Goal: Task Accomplishment & Management: Complete application form

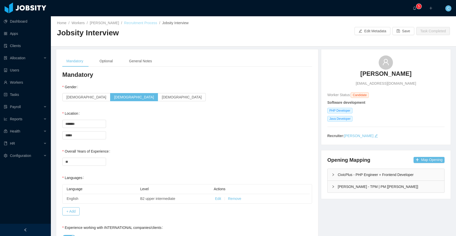
click at [135, 24] on link "Recruitment Process" at bounding box center [140, 23] width 33 height 4
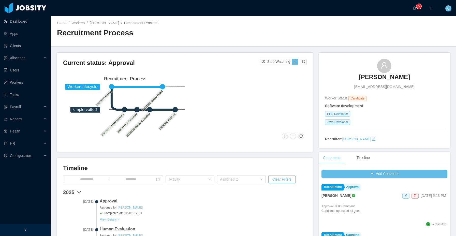
click at [178, 138] on icon "Worker Lifecycle simple-vetted 20250930-Sourced 20250930-Jobsity Interview 2025…" at bounding box center [125, 107] width 124 height 66
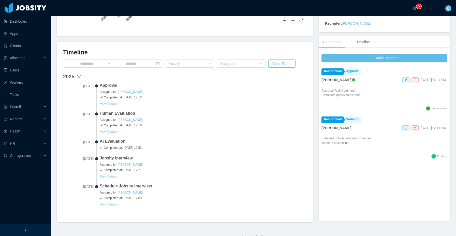
scroll to position [118, 0]
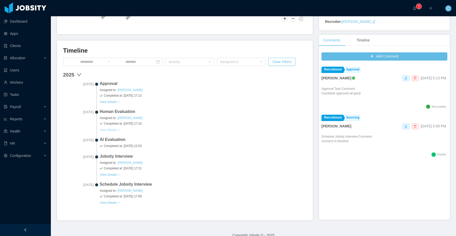
click at [115, 130] on button "View Details >" at bounding box center [110, 130] width 20 height 4
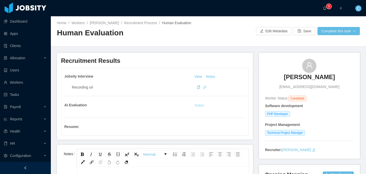
click at [201, 105] on button "Notes" at bounding box center [199, 106] width 13 height 6
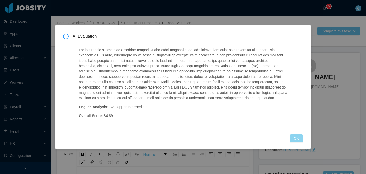
click at [295, 134] on button "OK" at bounding box center [296, 138] width 13 height 8
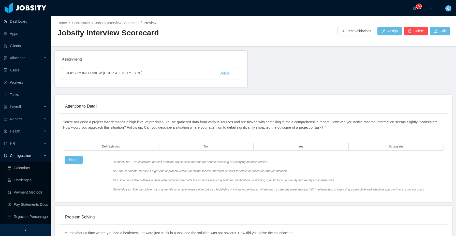
scroll to position [60, 0]
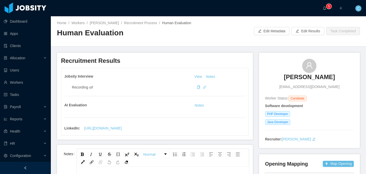
scroll to position [1, 0]
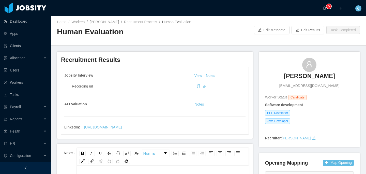
click at [148, 34] on h2 "Human Evaluation" at bounding box center [133, 32] width 152 height 10
click at [146, 47] on main "**********" at bounding box center [209, 94] width 316 height 158
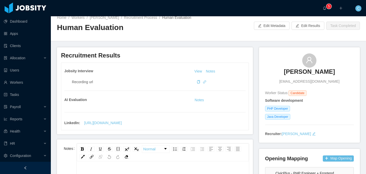
scroll to position [9, 0]
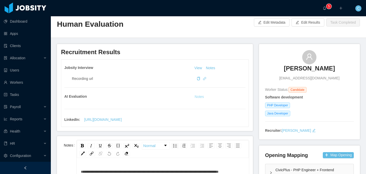
click at [198, 97] on button "Notes" at bounding box center [199, 97] width 13 height 6
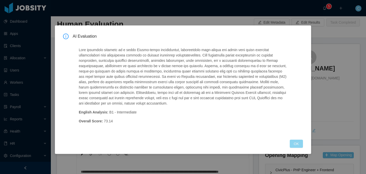
click at [295, 140] on button "OK" at bounding box center [296, 144] width 13 height 8
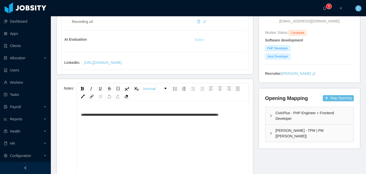
scroll to position [109, 0]
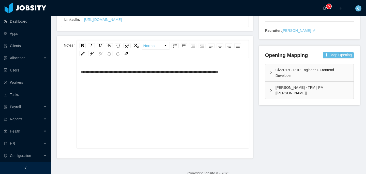
drag, startPoint x: 164, startPoint y: 111, endPoint x: 167, endPoint y: 103, distance: 8.4
click at [164, 110] on div "**********" at bounding box center [163, 111] width 164 height 89
drag, startPoint x: 175, startPoint y: 85, endPoint x: 176, endPoint y: 81, distance: 4.4
click at [175, 83] on div "**********" at bounding box center [163, 111] width 164 height 89
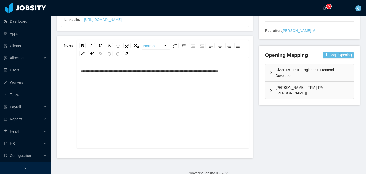
click at [176, 77] on div "**********" at bounding box center [163, 71] width 164 height 10
click at [177, 73] on span "**********" at bounding box center [150, 72] width 138 height 4
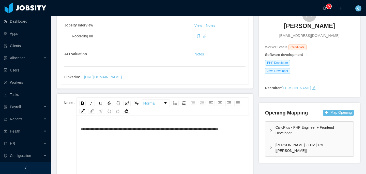
scroll to position [0, 0]
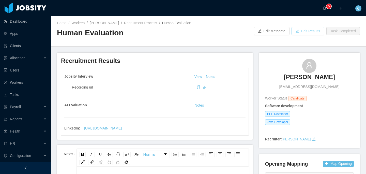
drag, startPoint x: 308, startPoint y: 33, endPoint x: 288, endPoint y: 54, distance: 29.0
click at [308, 33] on button "Edit Results" at bounding box center [308, 31] width 33 height 8
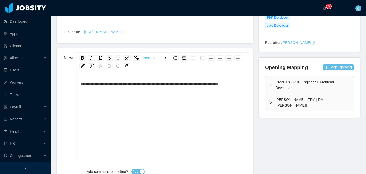
scroll to position [109, 0]
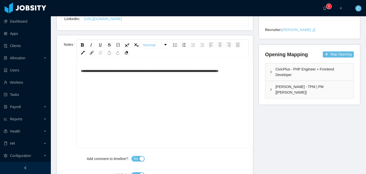
click at [201, 103] on div "**********" at bounding box center [163, 110] width 164 height 89
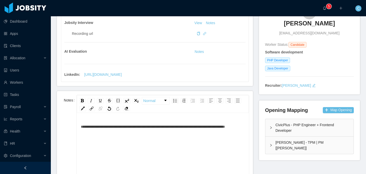
scroll to position [0, 0]
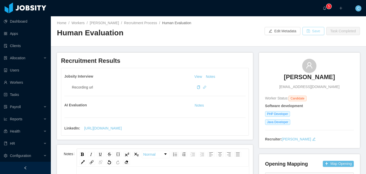
click at [313, 32] on button "Save" at bounding box center [314, 31] width 22 height 8
click at [311, 32] on button "Save" at bounding box center [314, 31] width 22 height 8
click at [229, 23] on div "Home / Workers / Cristian Ortega / Recruitment Process / Human Evaluation / Hum…" at bounding box center [209, 31] width 316 height 30
click at [183, 31] on h2 "Human Evaluation" at bounding box center [133, 33] width 152 height 10
click at [138, 21] on link "Recruitment Process" at bounding box center [140, 23] width 33 height 4
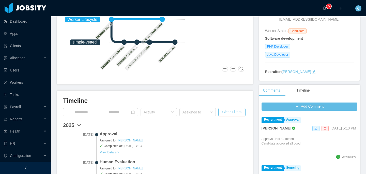
scroll to position [63, 0]
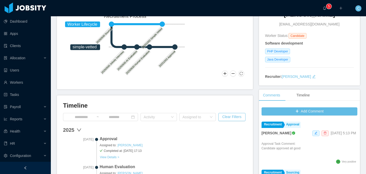
click at [111, 24] on circle at bounding box center [111, 24] width 5 height 5
click at [87, 46] on tspan "simple-vetted" at bounding box center [85, 47] width 24 height 4
click at [118, 56] on text "20250930-Jobsity Interview" at bounding box center [113, 62] width 24 height 24
click at [125, 60] on rect at bounding box center [127, 61] width 22 height 22
click at [140, 64] on icon "Worker Lifecycle simple-vetted 20250930-Sourced 20250930-Jobsity Interview 2025…" at bounding box center [125, 44] width 124 height 66
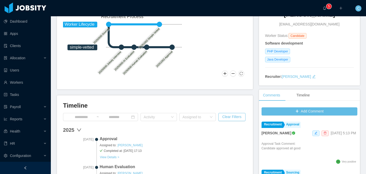
click at [162, 65] on icon "Worker Lifecycle simple-vetted 20250930-Sourced 20250930-Jobsity Interview 2025…" at bounding box center [122, 45] width 124 height 66
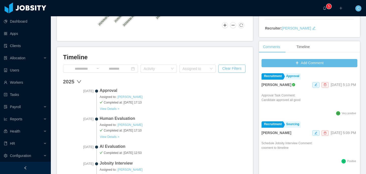
scroll to position [113, 0]
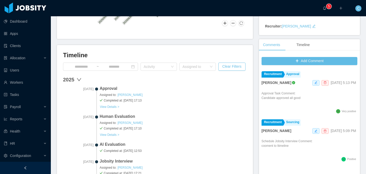
click at [104, 87] on span "Approval" at bounding box center [173, 89] width 147 height 6
click at [81, 89] on span "Oct 2nd, 2025" at bounding box center [78, 89] width 31 height 5
drag, startPoint x: 111, startPoint y: 89, endPoint x: 107, endPoint y: 98, distance: 9.1
click at [111, 90] on span "Approval" at bounding box center [173, 89] width 147 height 6
click at [107, 98] on span "Completed at: Oct 02 2025 17:13" at bounding box center [173, 100] width 147 height 5
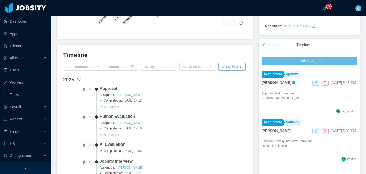
click at [107, 116] on span "Human Evaluation" at bounding box center [173, 117] width 147 height 6
click at [110, 145] on span "AI Evaluation" at bounding box center [173, 145] width 147 height 6
click at [109, 161] on span "Jobsity Interview" at bounding box center [173, 161] width 147 height 6
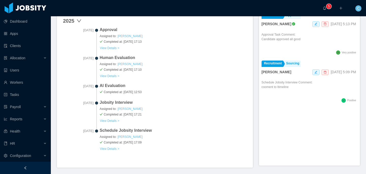
scroll to position [179, 0]
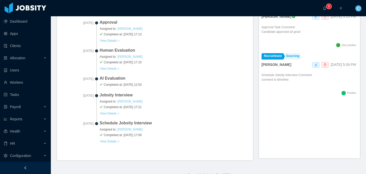
click at [122, 124] on span "Schedule Jobsity Interview" at bounding box center [173, 123] width 147 height 6
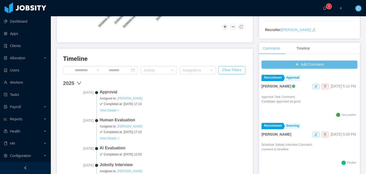
scroll to position [0, 0]
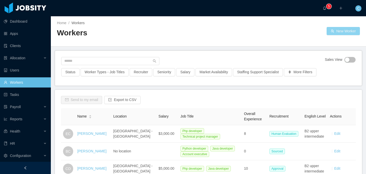
click at [335, 29] on button "New Worker" at bounding box center [343, 31] width 33 height 8
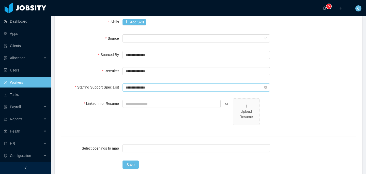
scroll to position [206, 0]
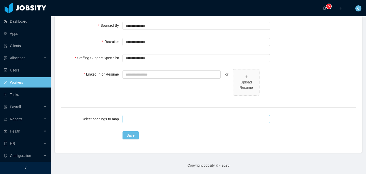
click at [148, 121] on div at bounding box center [195, 119] width 143 height 8
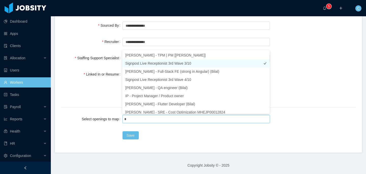
scroll to position [1, 0]
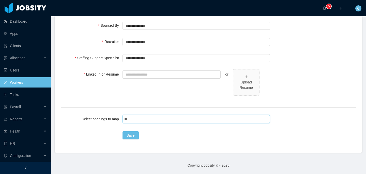
type input "**"
click at [35, 58] on div "Allocation" at bounding box center [25, 58] width 51 height 10
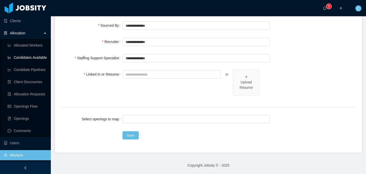
scroll to position [27, 0]
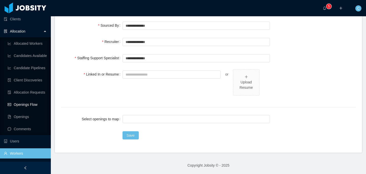
click at [31, 105] on link "Openings Flow" at bounding box center [27, 105] width 39 height 10
click at [135, 117] on div "go" at bounding box center [195, 119] width 143 height 8
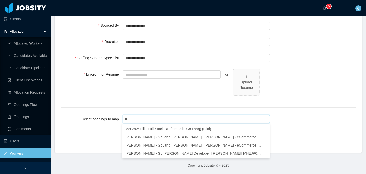
type input "**"
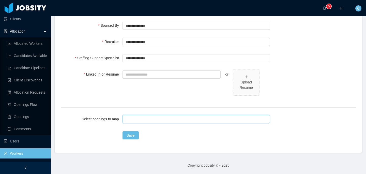
click at [153, 120] on div at bounding box center [195, 119] width 143 height 8
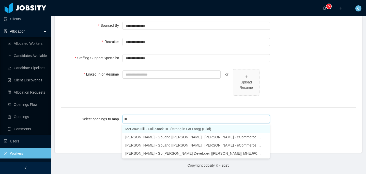
type input "**"
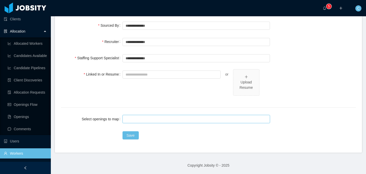
click at [158, 119] on div at bounding box center [195, 119] width 143 height 8
click at [302, 87] on div "Linked In or Resume or Upload Resume" at bounding box center [208, 85] width 295 height 32
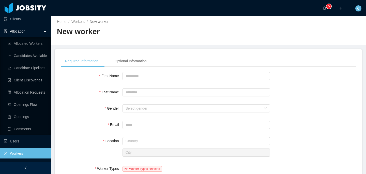
scroll to position [0, 0]
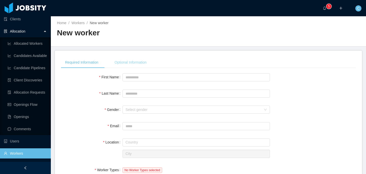
click at [124, 64] on div "Optional Information" at bounding box center [131, 62] width 40 height 11
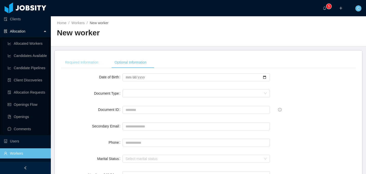
click at [93, 63] on div "Required Information" at bounding box center [81, 62] width 41 height 11
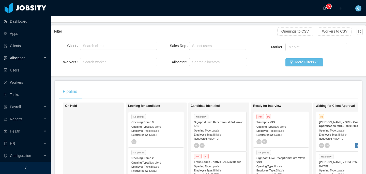
scroll to position [26, 0]
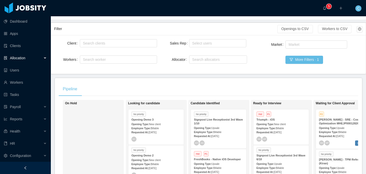
click at [35, 60] on div "Allocation" at bounding box center [25, 58] width 51 height 10
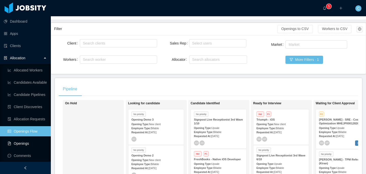
click at [30, 141] on link "Openings" at bounding box center [27, 143] width 39 height 10
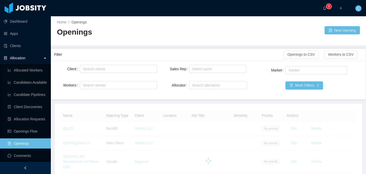
scroll to position [2, 0]
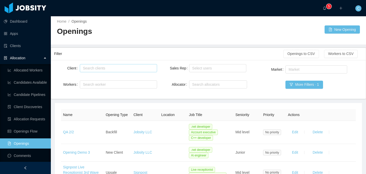
click at [108, 67] on div "Search clients" at bounding box center [117, 68] width 69 height 5
type input "****"
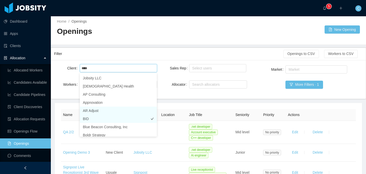
scroll to position [6, 0]
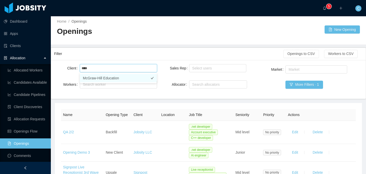
click at [109, 77] on li "McGraw-Hill Education" at bounding box center [118, 78] width 77 height 8
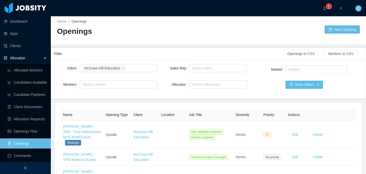
click at [186, 41] on div "Home / Openings / Openings New Opening" at bounding box center [209, 30] width 316 height 30
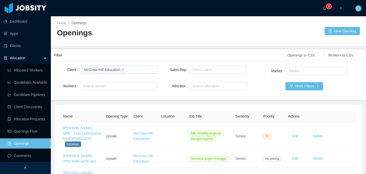
click at [126, 69] on li "McGraw-Hill Education" at bounding box center [103, 70] width 44 height 6
click at [124, 69] on icon "icon: close" at bounding box center [123, 69] width 3 height 3
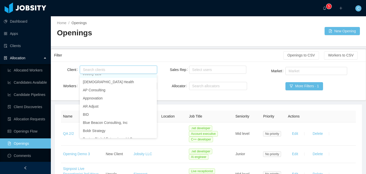
click at [143, 42] on div "Home / Openings / Openings New Opening" at bounding box center [209, 31] width 316 height 30
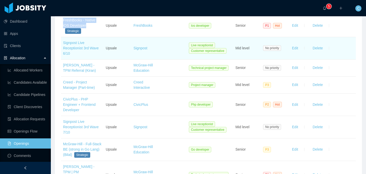
scroll to position [326, 0]
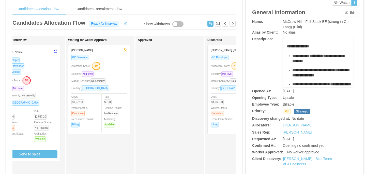
scroll to position [0, 145]
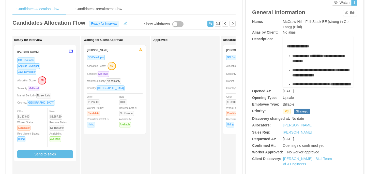
click at [131, 58] on div "GO Developer" at bounding box center [115, 57] width 56 height 6
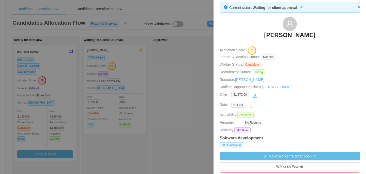
scroll to position [0, 0]
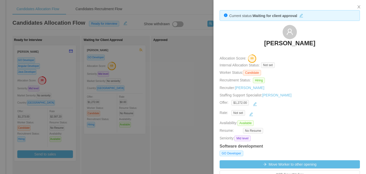
click at [292, 42] on h3 "Edder Sanchez" at bounding box center [289, 43] width 51 height 8
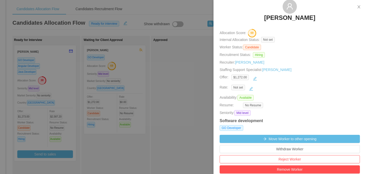
scroll to position [33, 0]
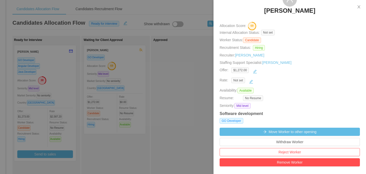
click at [182, 60] on div at bounding box center [183, 87] width 366 height 174
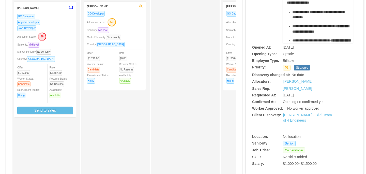
scroll to position [63, 0]
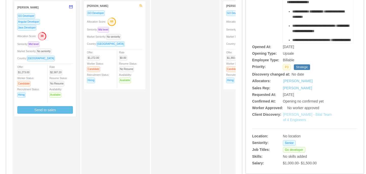
click at [315, 116] on link "McGraw-Hill - Bilal Team of 4 Engineers" at bounding box center [308, 116] width 49 height 9
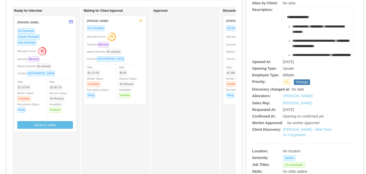
scroll to position [0, 0]
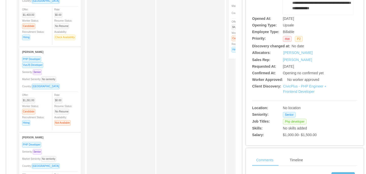
scroll to position [124, 0]
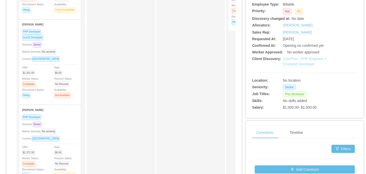
click at [294, 64] on link "CivicPlus - PHP Engineer + Frontend Developer" at bounding box center [306, 61] width 44 height 9
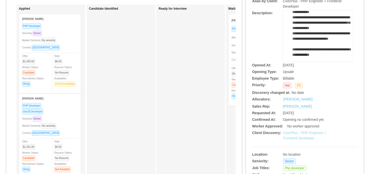
scroll to position [0, 0]
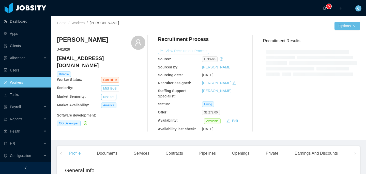
click at [196, 51] on button "View Recruitment Process" at bounding box center [183, 51] width 51 height 6
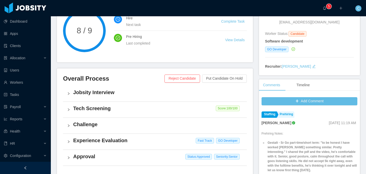
scroll to position [73, 0]
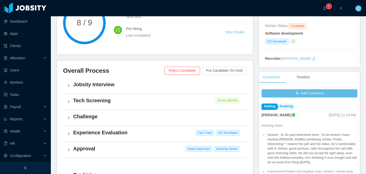
click at [120, 90] on div "Jobsity Interview" at bounding box center [155, 86] width 184 height 16
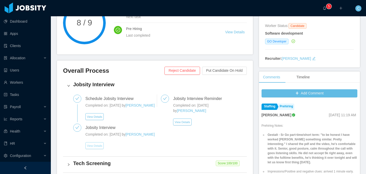
click at [98, 149] on button "View Details" at bounding box center [95, 145] width 18 height 7
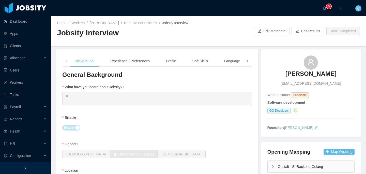
click at [248, 61] on icon "icon: right" at bounding box center [248, 61] width 3 height 3
click at [234, 61] on div "Notes" at bounding box center [232, 60] width 18 height 11
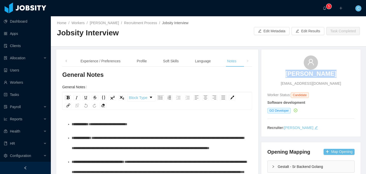
drag, startPoint x: 337, startPoint y: 73, endPoint x: 291, endPoint y: 74, distance: 45.8
click at [291, 74] on div "[PERSON_NAME] [EMAIL_ADDRESS][DOMAIN_NAME]" at bounding box center [311, 70] width 87 height 31
copy h3 "[PERSON_NAME]"
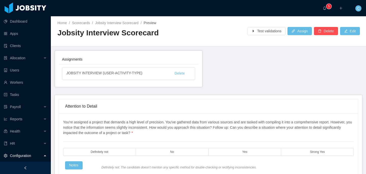
scroll to position [60, 0]
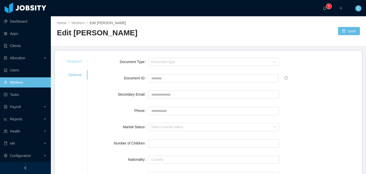
click at [72, 60] on div "Required" at bounding box center [74, 61] width 27 height 9
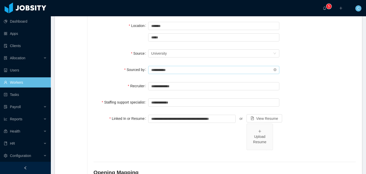
scroll to position [275, 0]
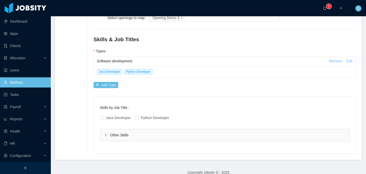
click at [116, 136] on div "Skills by Job Title Java Developer Python Developer Other Skills Skill Level Ye…" at bounding box center [225, 124] width 262 height 57
click at [117, 133] on div "Other Skills" at bounding box center [224, 135] width 249 height 12
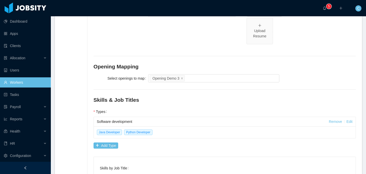
scroll to position [0, 0]
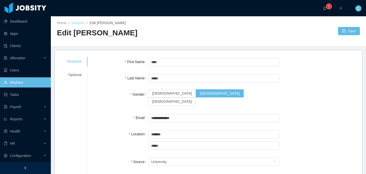
click at [81, 21] on link "Workers" at bounding box center [78, 23] width 13 height 4
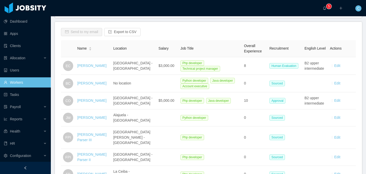
scroll to position [70, 0]
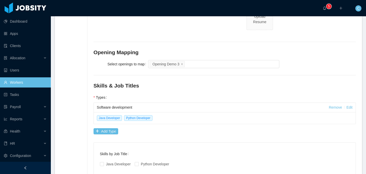
scroll to position [275, 0]
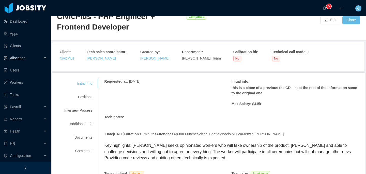
scroll to position [22, 0]
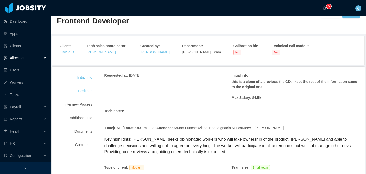
click at [92, 89] on div "Positions" at bounding box center [78, 90] width 40 height 9
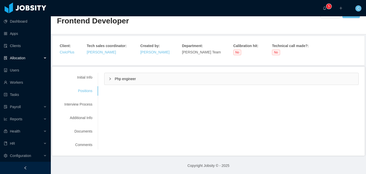
click at [145, 83] on div "Php engineer" at bounding box center [232, 79] width 254 height 12
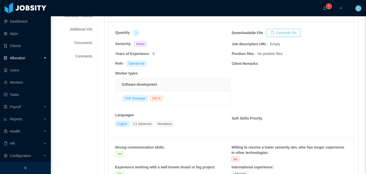
scroll to position [61, 0]
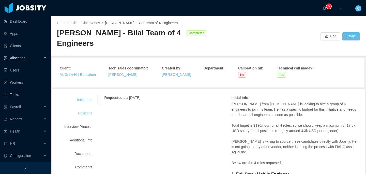
click at [84, 115] on div "Positions" at bounding box center [78, 113] width 40 height 9
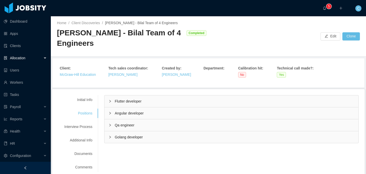
drag, startPoint x: 132, startPoint y: 135, endPoint x: 134, endPoint y: 133, distance: 2.8
click at [132, 135] on div "Golang developer" at bounding box center [232, 137] width 254 height 12
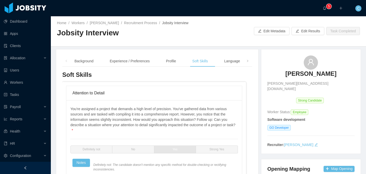
click at [306, 76] on h3 "[PERSON_NAME]" at bounding box center [311, 74] width 51 height 8
click at [144, 24] on link "Recruitment Process" at bounding box center [140, 23] width 33 height 4
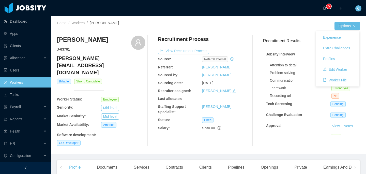
scroll to position [16, 0]
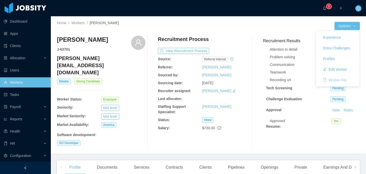
click at [338, 79] on button "Worker File" at bounding box center [335, 80] width 32 height 8
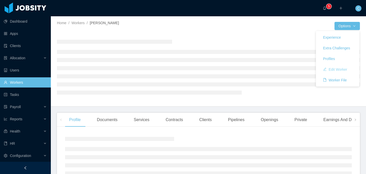
click at [335, 70] on button "Edit Worker" at bounding box center [335, 69] width 32 height 8
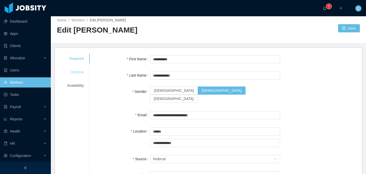
scroll to position [0, 0]
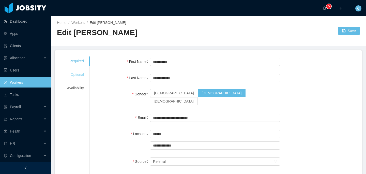
click at [79, 75] on div "Optional" at bounding box center [75, 74] width 29 height 9
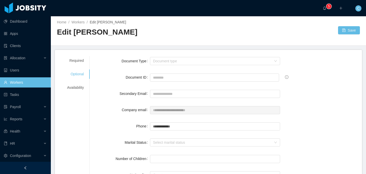
scroll to position [0, 0]
